Goal: Information Seeking & Learning: Learn about a topic

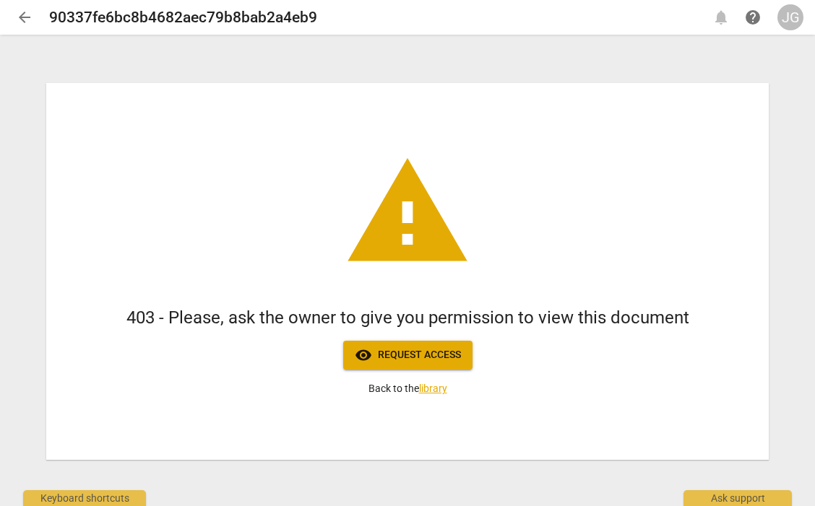
click at [791, 22] on div "JG" at bounding box center [790, 17] width 26 height 26
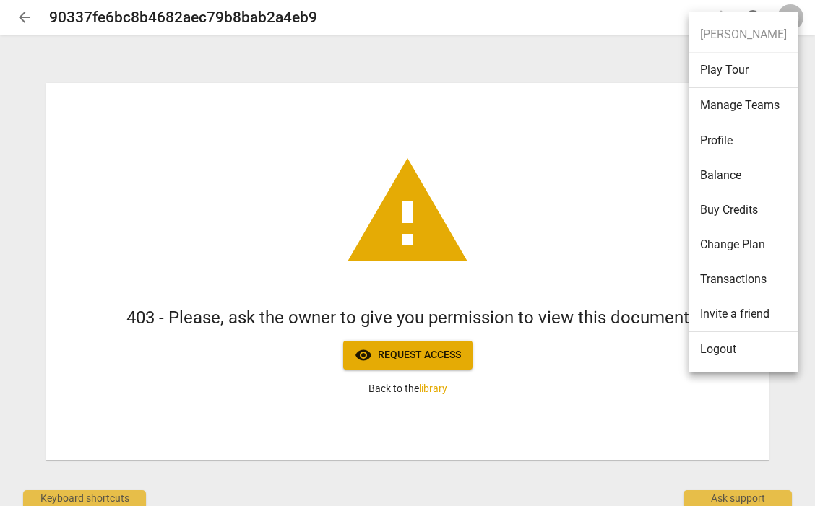
click at [723, 353] on li "Logout" at bounding box center [743, 349] width 110 height 35
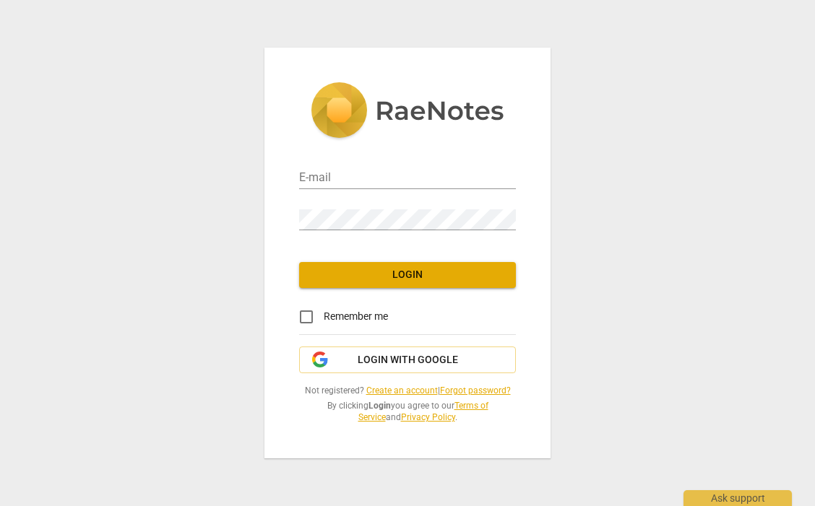
type input "[PERSON_NAME][EMAIL_ADDRESS][DOMAIN_NAME]"
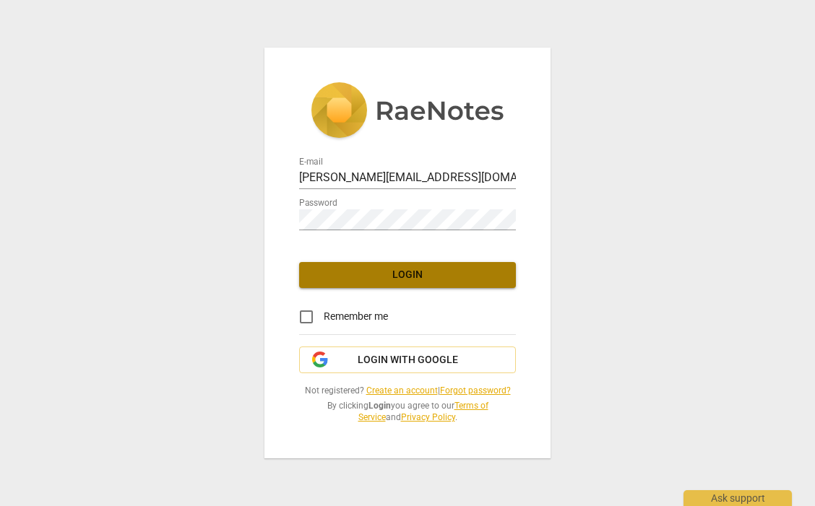
click at [384, 274] on span "Login" at bounding box center [407, 275] width 194 height 14
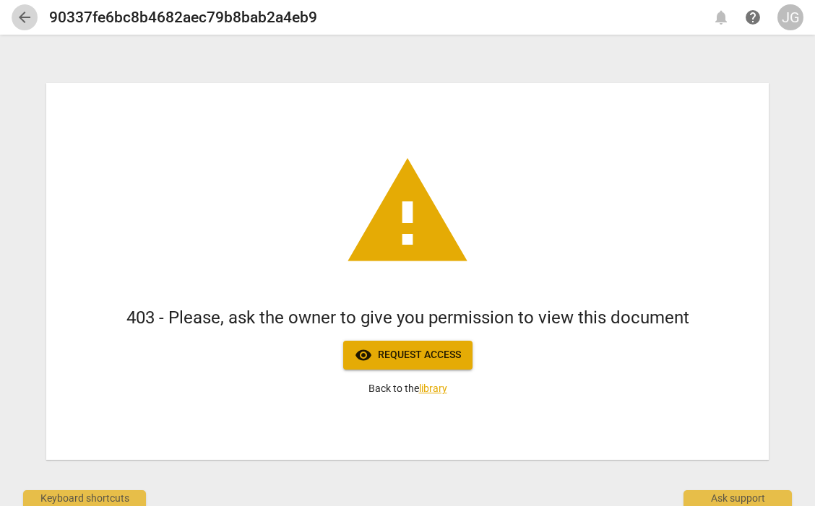
click at [22, 15] on span "arrow_back" at bounding box center [24, 17] width 17 height 17
click at [789, 21] on div "JG" at bounding box center [790, 17] width 26 height 26
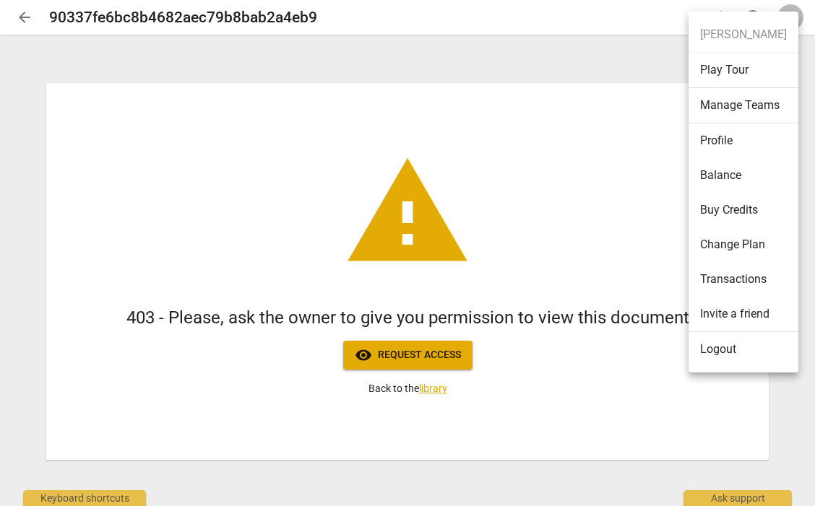
click at [713, 348] on li "Logout" at bounding box center [743, 349] width 110 height 35
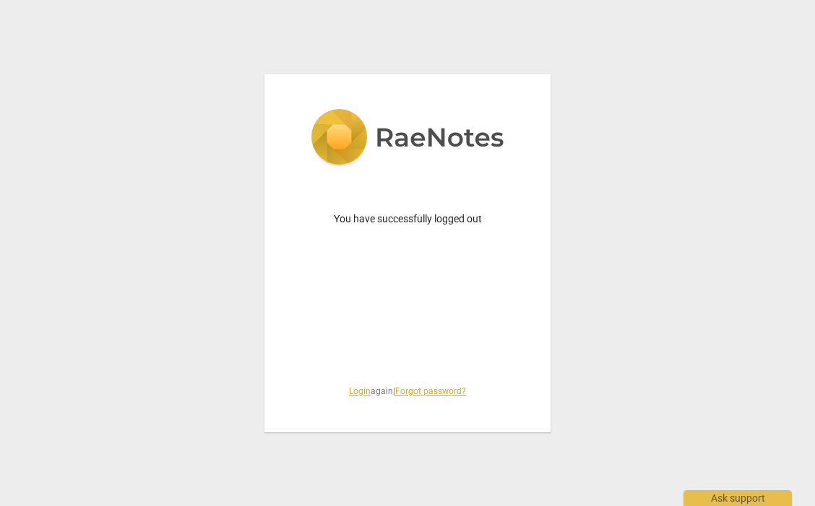
click at [349, 390] on link "Login" at bounding box center [360, 391] width 22 height 10
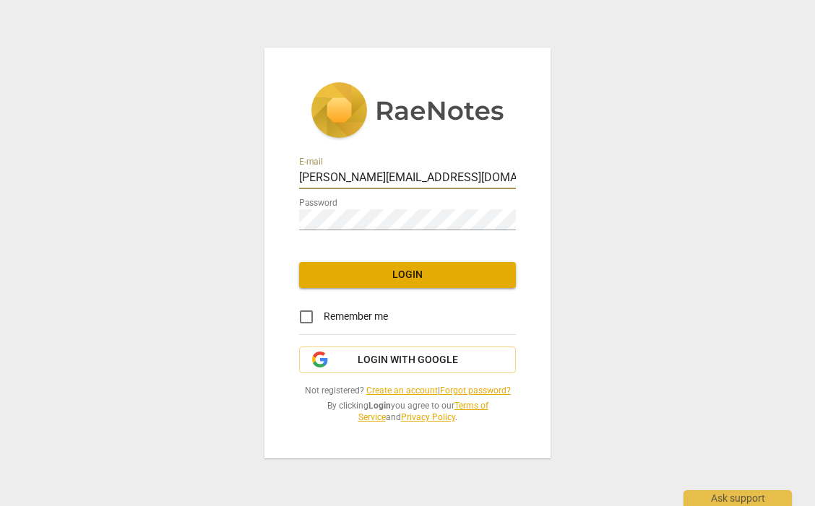
click at [376, 178] on input "jennifer@canadacoachacademy.com" at bounding box center [407, 178] width 217 height 21
click at [388, 179] on input "jennifer@canadacoachacademy.com" at bounding box center [407, 178] width 217 height 21
click at [386, 178] on input "jennifer@canadacoachacademy.com" at bounding box center [407, 178] width 217 height 21
type input "jennifer@coachacademy.com"
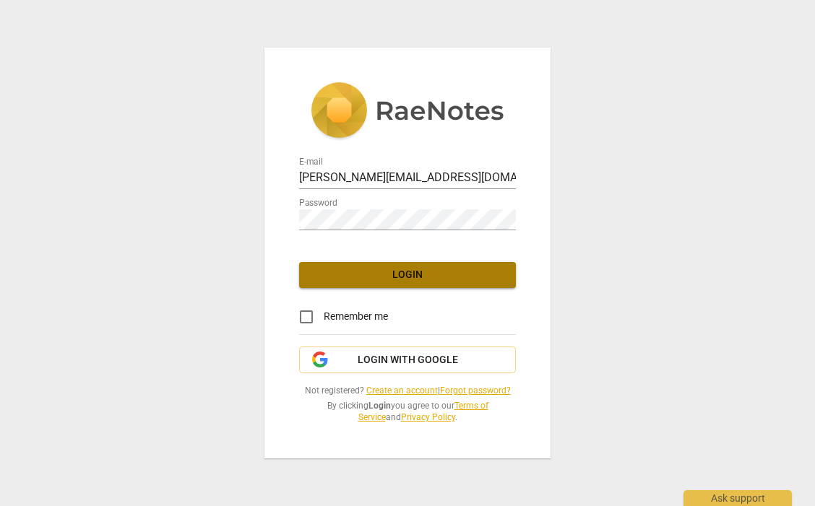
click at [357, 280] on span "Login" at bounding box center [407, 275] width 194 height 14
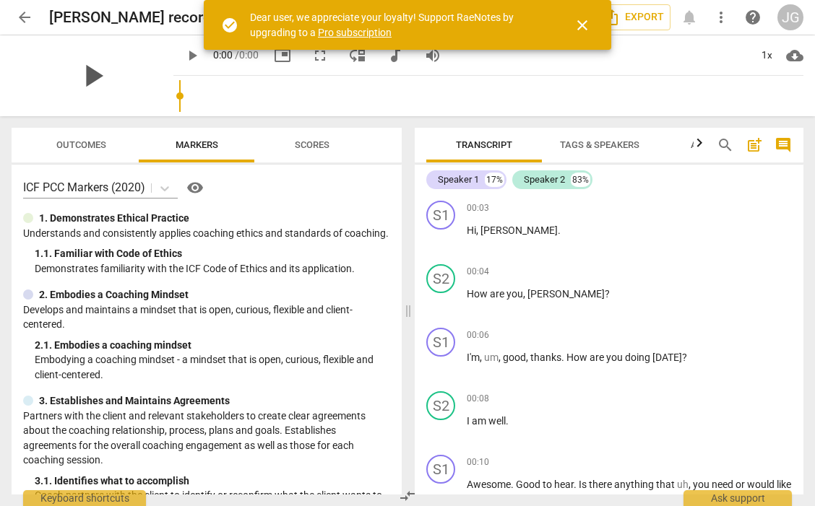
click at [86, 79] on span "play_arrow" at bounding box center [93, 76] width 38 height 38
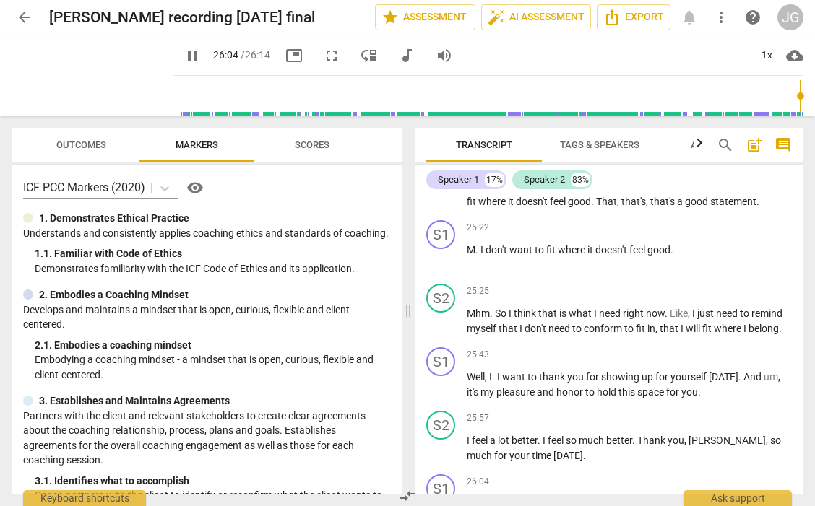
scroll to position [6433, 0]
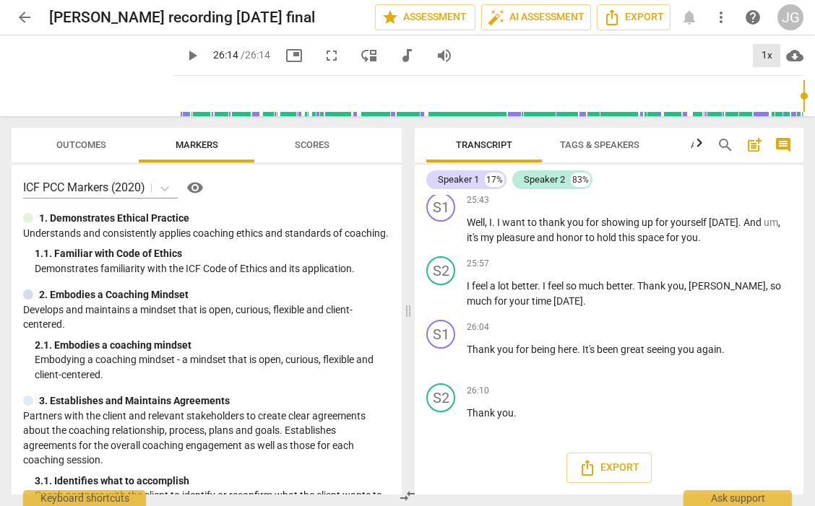
click at [765, 56] on div "1x" at bounding box center [765, 55] width 27 height 23
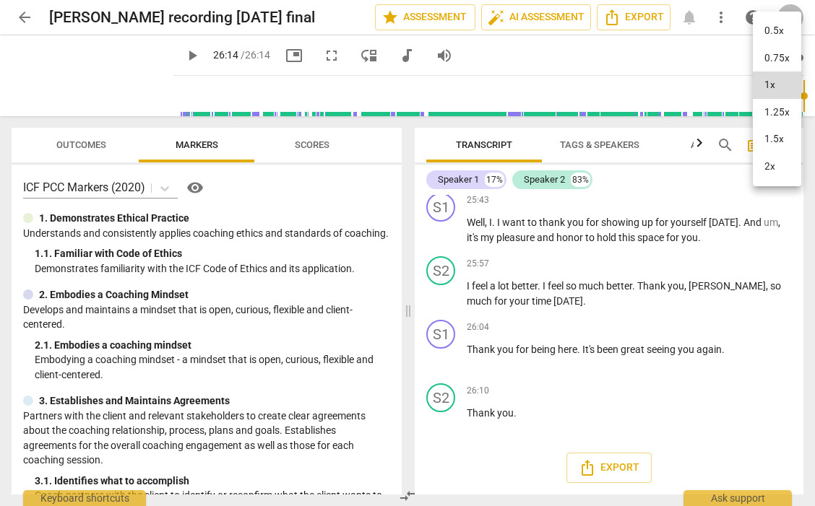
click at [765, 162] on li "2x" at bounding box center [776, 166] width 48 height 27
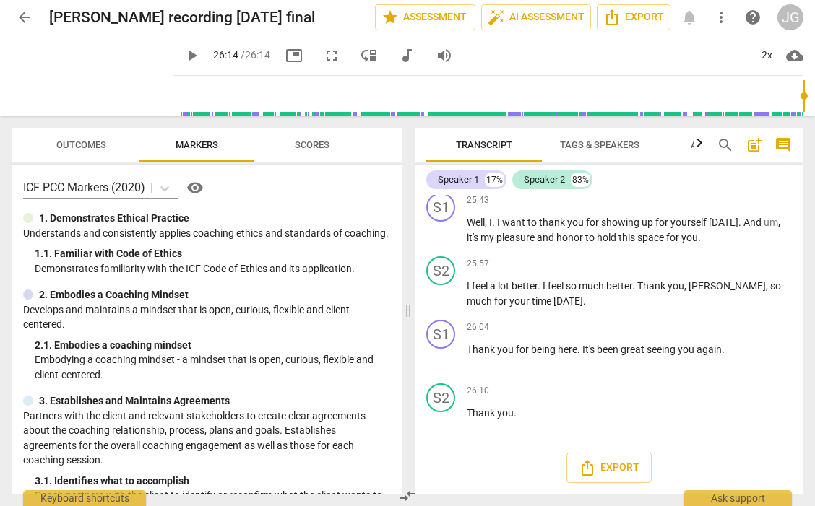
click at [183, 53] on span "play_arrow" at bounding box center [191, 55] width 17 height 17
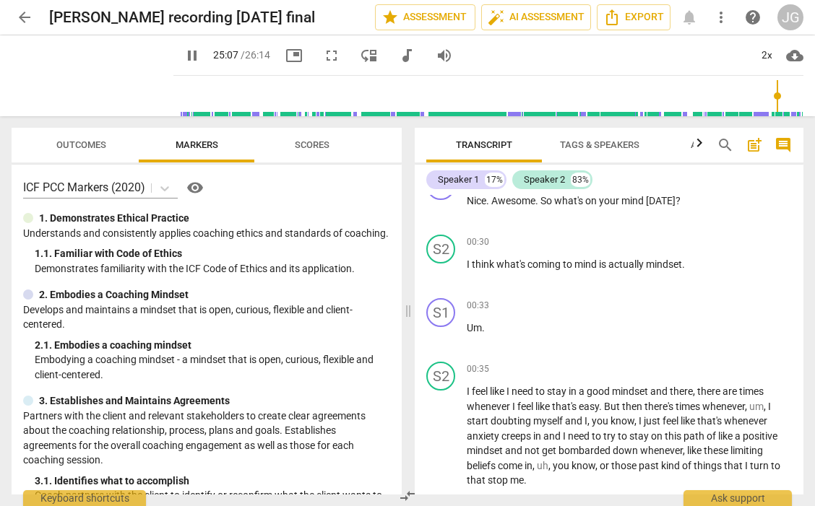
scroll to position [6264, 0]
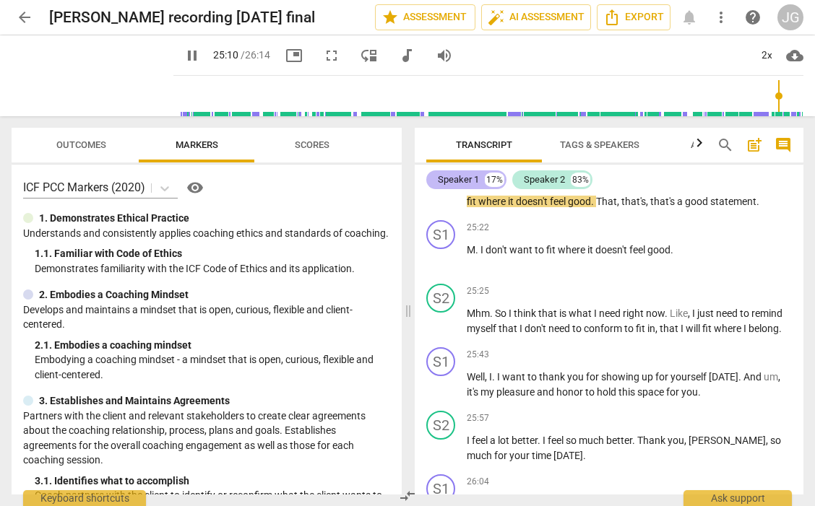
click at [457, 183] on div "Speaker 1" at bounding box center [458, 180] width 41 height 14
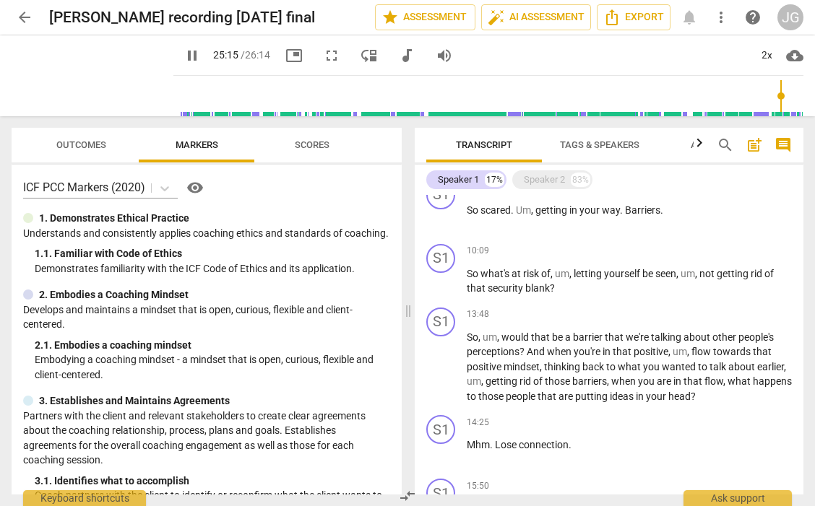
scroll to position [1050, 0]
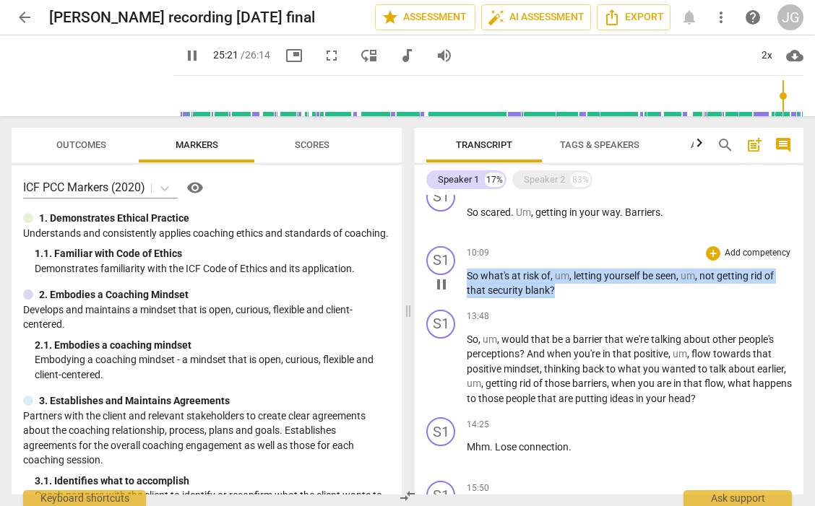
drag, startPoint x: 555, startPoint y: 290, endPoint x: 459, endPoint y: 275, distance: 97.2
click at [459, 275] on div "S1 play_arrow pause 10:09 + Add competency keyboard_arrow_right So what's at ri…" at bounding box center [608, 272] width 388 height 64
copy p "So what's at risk of , um , letting yourself be seen , um , not getting rid of …"
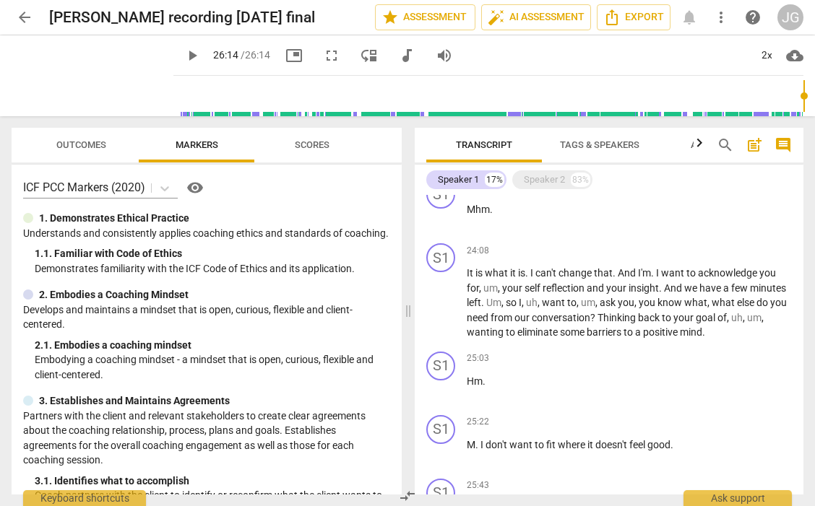
scroll to position [2189, 0]
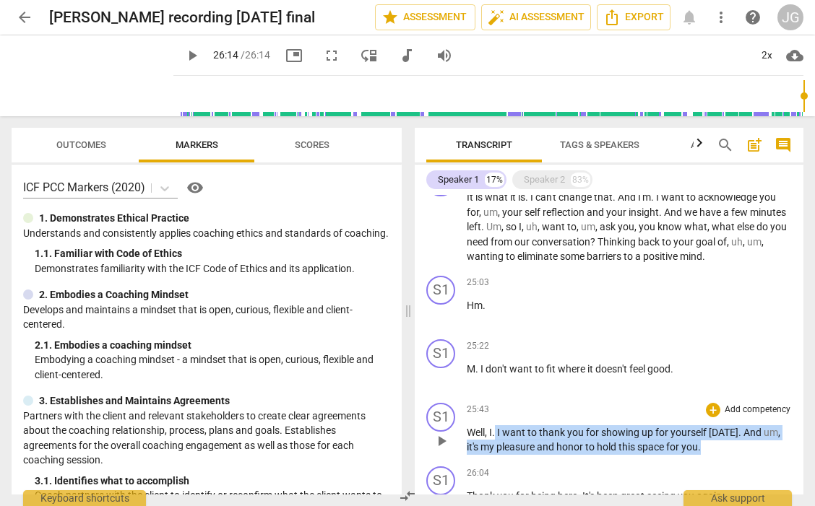
drag, startPoint x: 496, startPoint y: 431, endPoint x: 711, endPoint y: 453, distance: 215.6
click at [711, 453] on p "Well , I . I want to thank you for showing up for yourself today . And um , it'…" at bounding box center [628, 440] width 325 height 30
copy p "I want to thank you for showing up for yourself today . And um , it's my pleasu…"
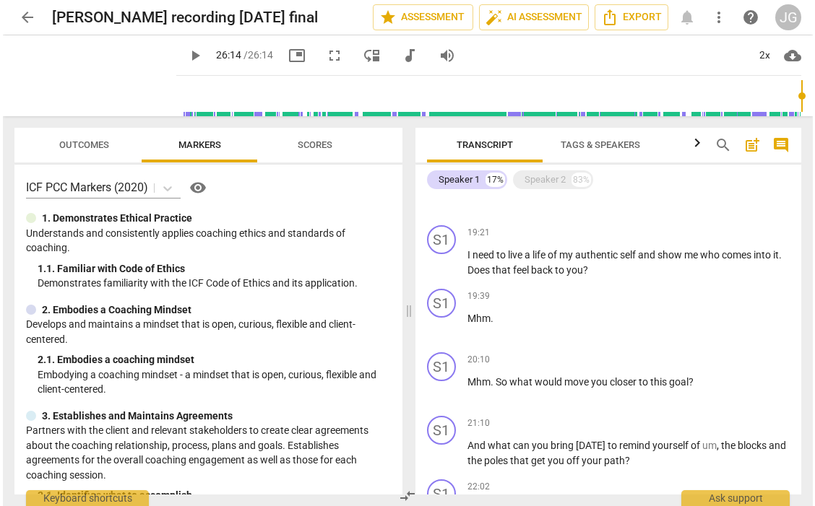
scroll to position [1619, 0]
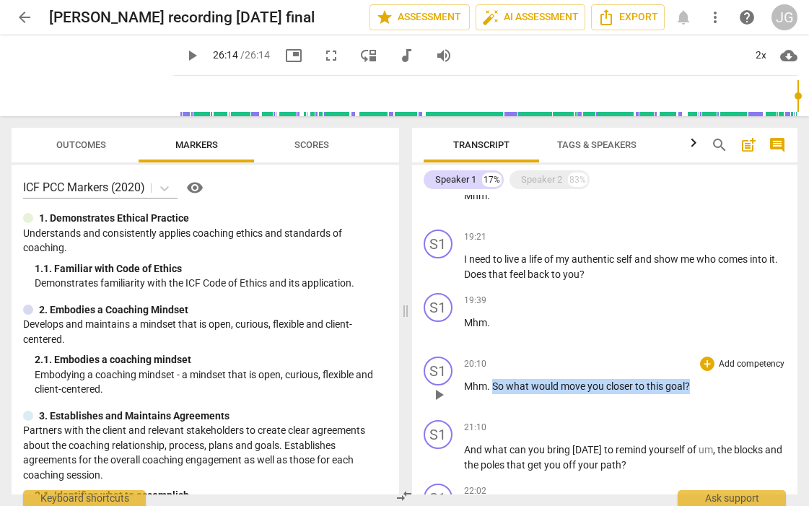
drag, startPoint x: 495, startPoint y: 385, endPoint x: 703, endPoint y: 383, distance: 208.0
click at [703, 383] on p "Mhm . So what would move you closer to this goal ?" at bounding box center [625, 386] width 323 height 15
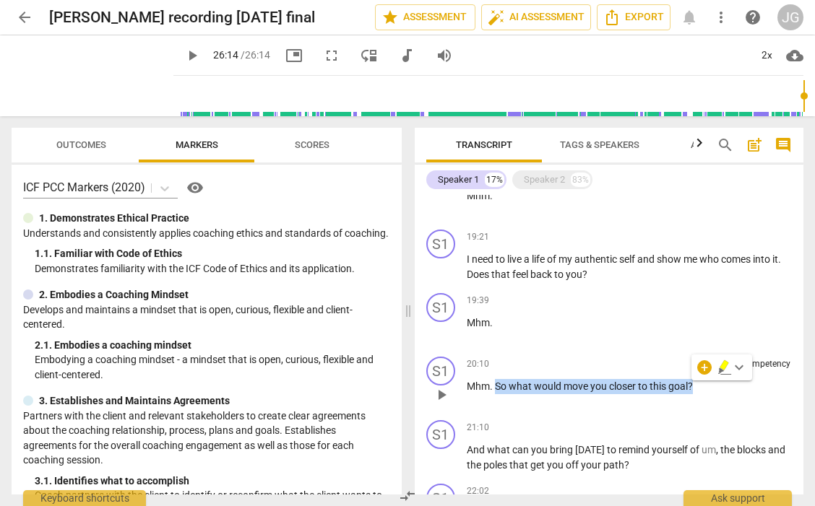
copy p "So what would move you closer to this goal ?"
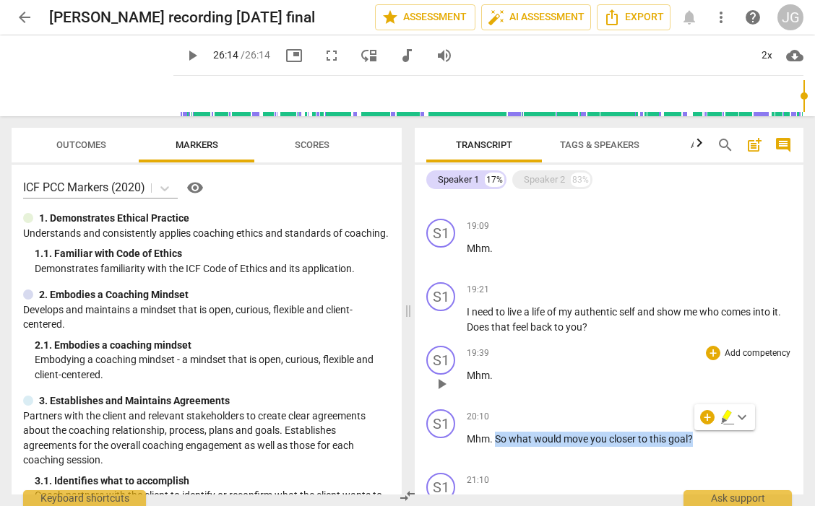
scroll to position [1569, 0]
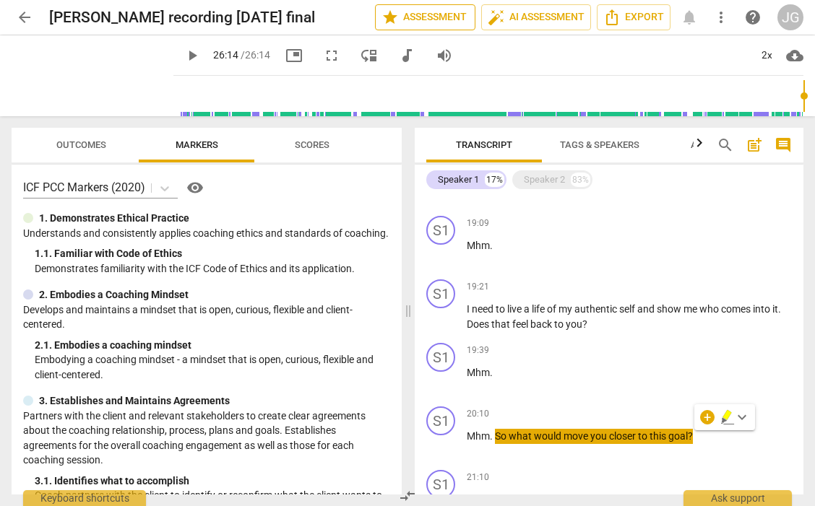
type input "1574"
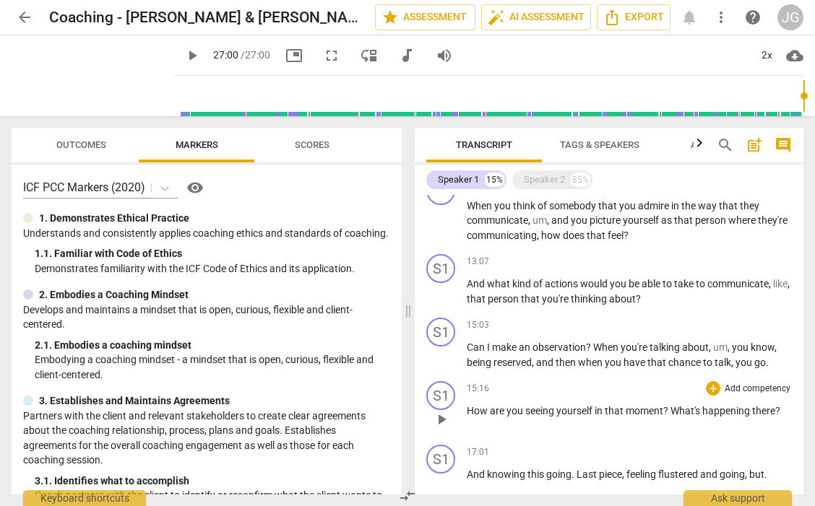
scroll to position [963, 0]
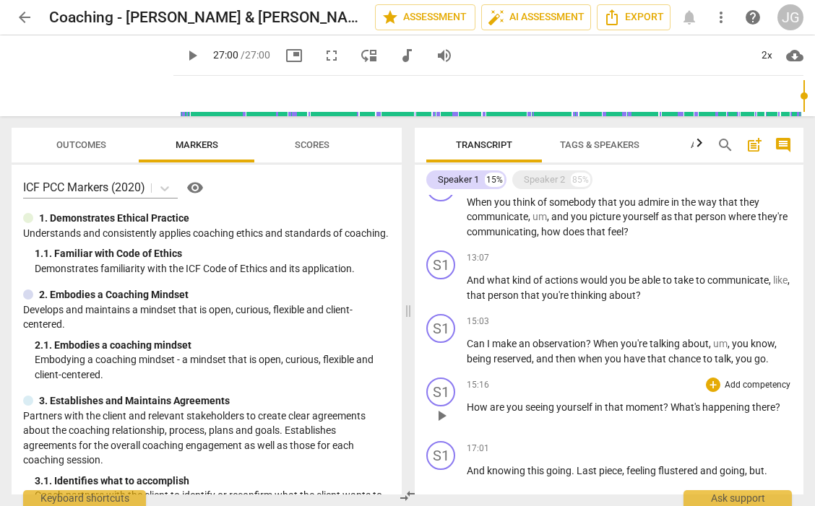
drag, startPoint x: 786, startPoint y: 407, endPoint x: 499, endPoint y: 404, distance: 287.4
click at [499, 404] on div "S1 play_arrow pause 15:16 + Add competency keyboard_arrow_right How are you see…" at bounding box center [608, 404] width 388 height 64
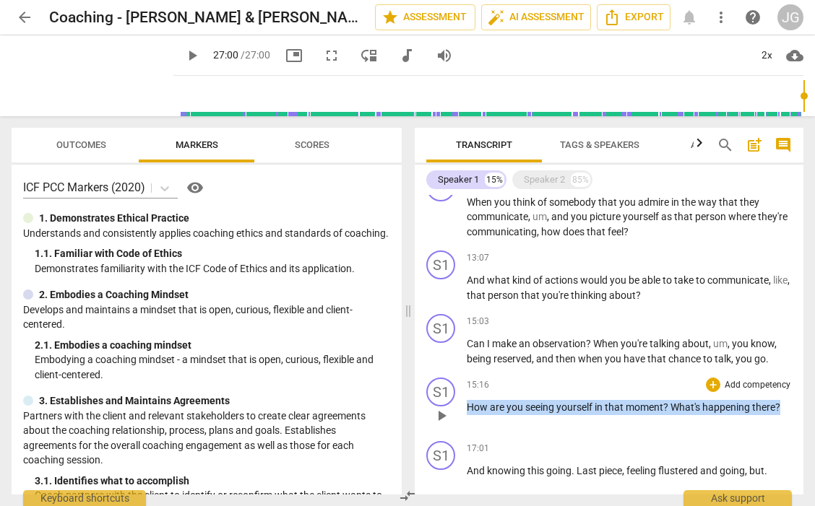
drag, startPoint x: 468, startPoint y: 407, endPoint x: 796, endPoint y: 394, distance: 328.1
click at [799, 396] on div "S1 play_arrow pause 00:03 + Add competency keyboard_arrow_right Okay . [PERSON_…" at bounding box center [608, 345] width 388 height 300
drag, startPoint x: 466, startPoint y: 404, endPoint x: 781, endPoint y: 408, distance: 314.1
click at [781, 408] on p "How are you seeing yourself in that moment ? What's happening there ?" at bounding box center [628, 407] width 325 height 15
copy p "How are you seeing yourself in that moment ? What's happening there ?"
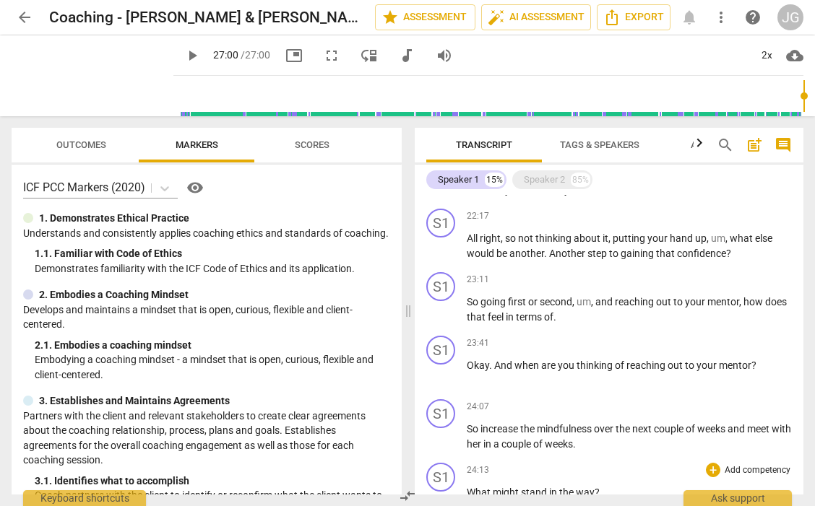
scroll to position [1673, 0]
